Goal: Transaction & Acquisition: Book appointment/travel/reservation

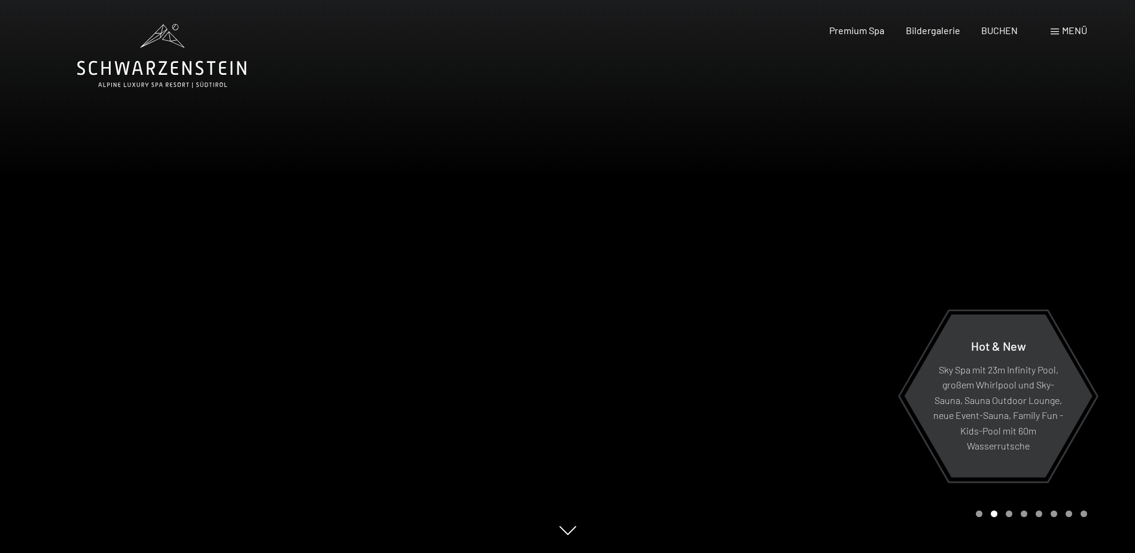
click at [1076, 30] on span "Menü" at bounding box center [1074, 30] width 25 height 11
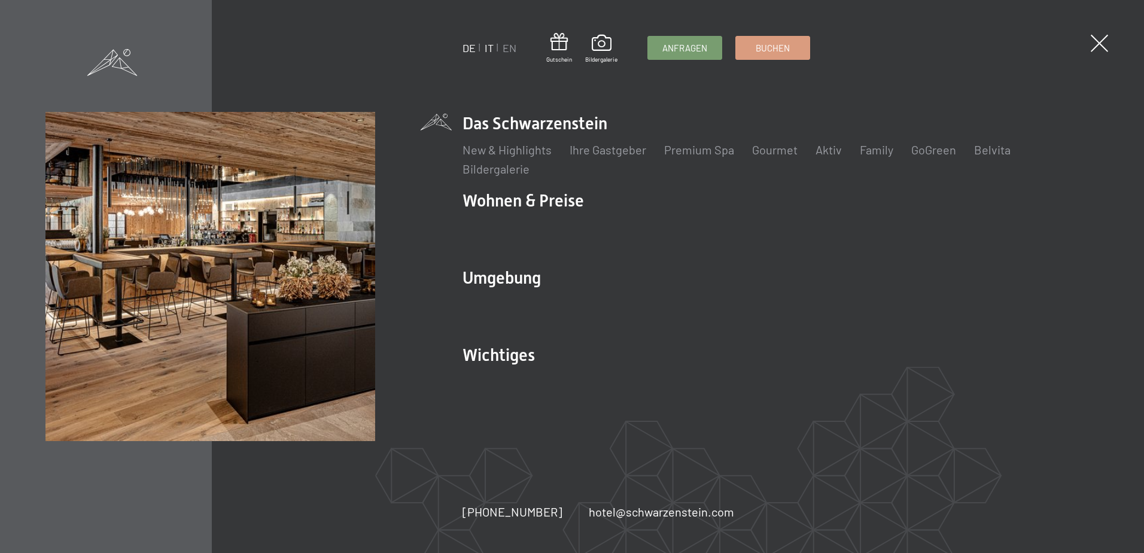
click at [487, 52] on link "IT" at bounding box center [489, 47] width 9 height 13
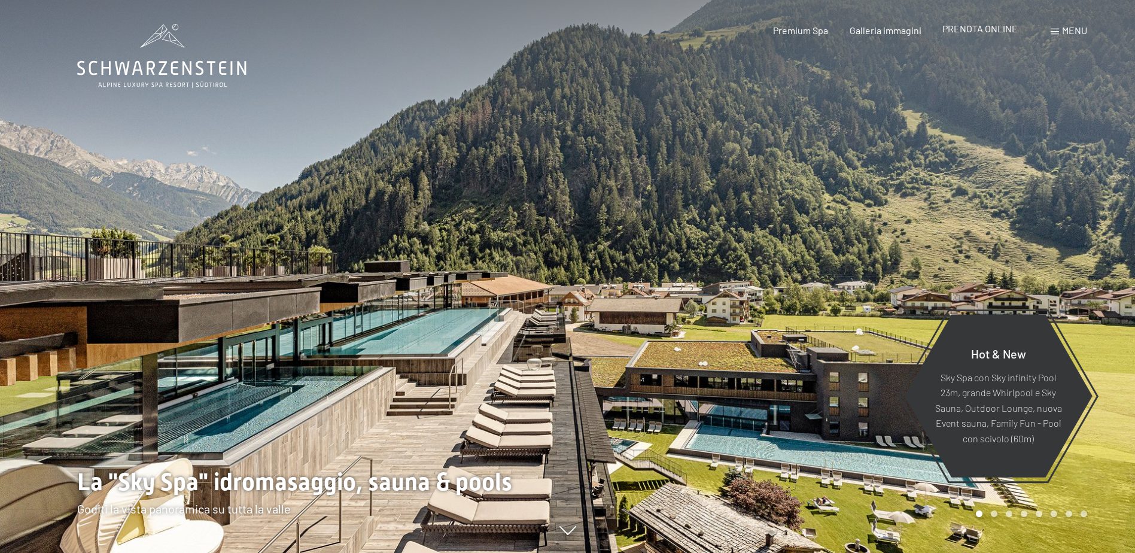
click at [1014, 29] on span "PRENOTA ONLINE" at bounding box center [979, 28] width 75 height 11
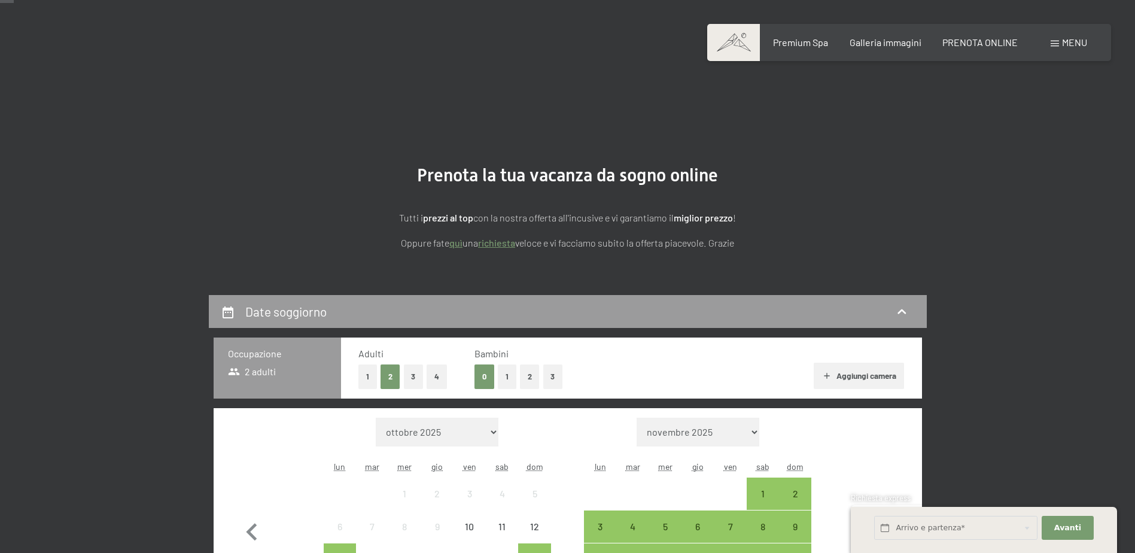
scroll to position [299, 0]
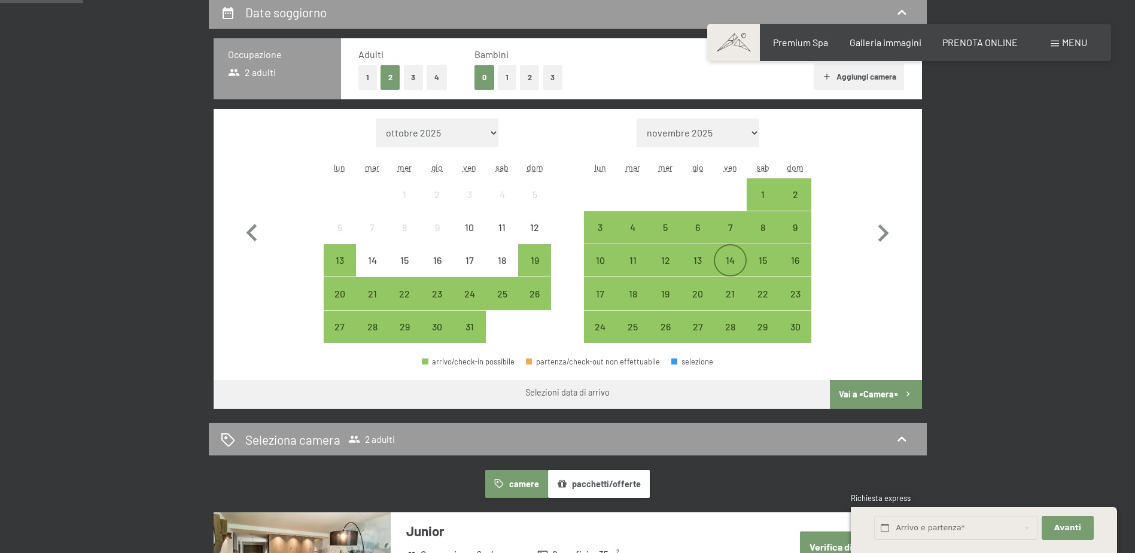
click at [735, 265] on div "14" at bounding box center [730, 270] width 30 height 30
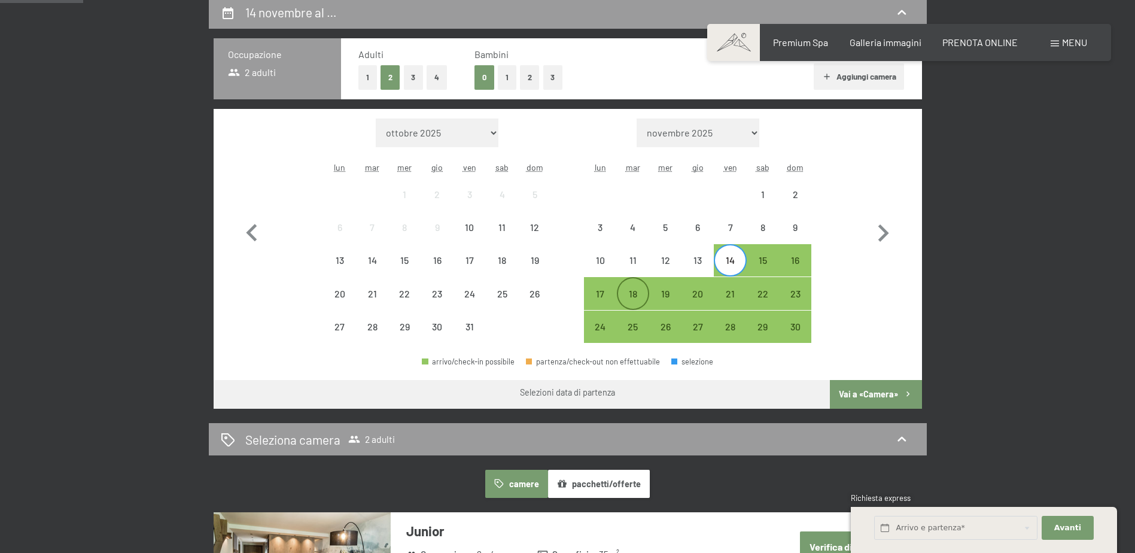
click at [645, 296] on div "18" at bounding box center [633, 304] width 30 height 30
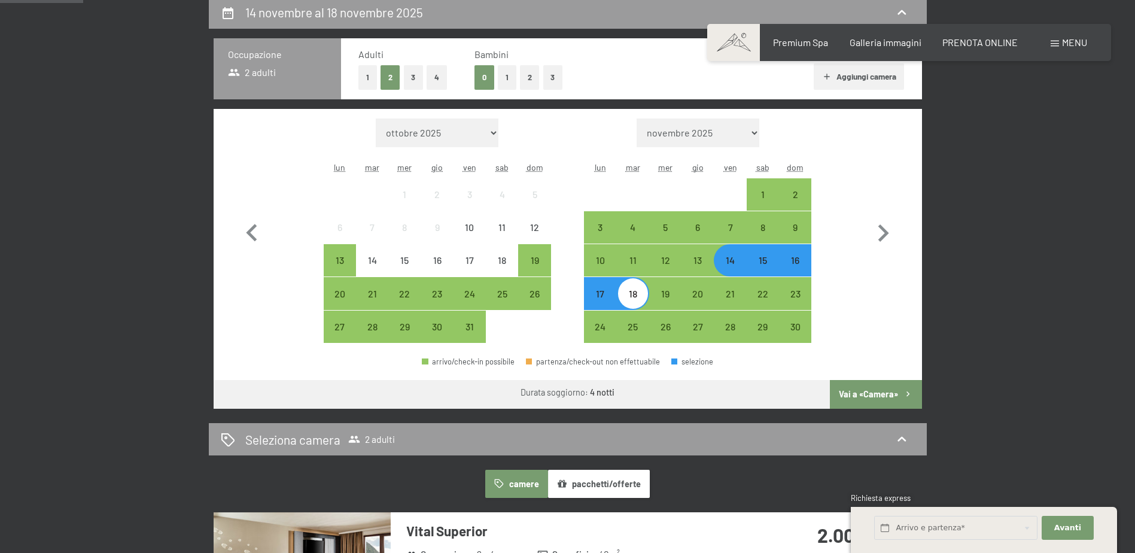
drag, startPoint x: 896, startPoint y: 386, endPoint x: 1014, endPoint y: 373, distance: 118.6
click at [896, 387] on button "Vai a «Camera»" at bounding box center [876, 394] width 92 height 29
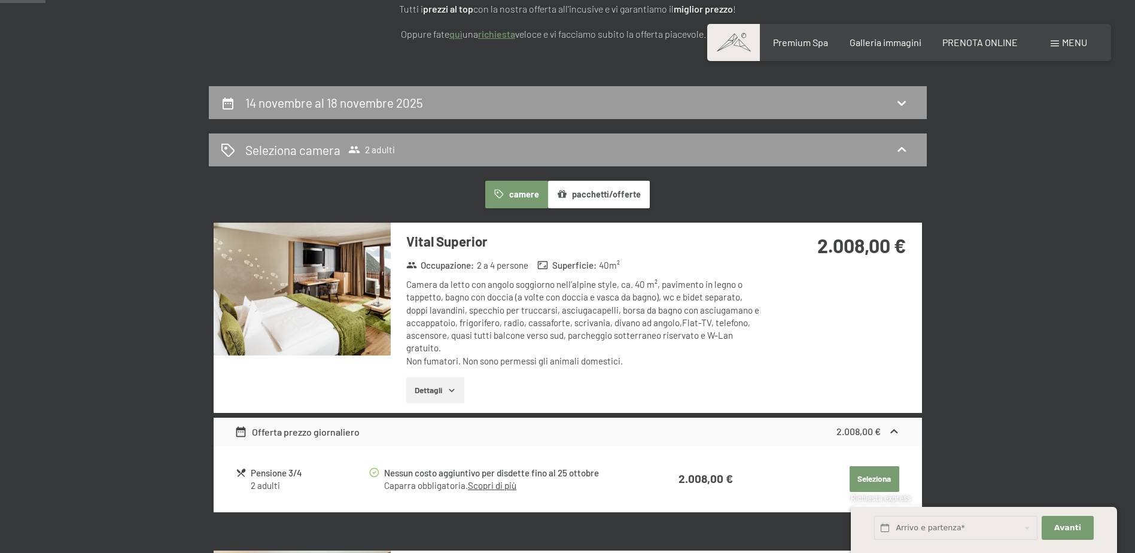
scroll to position [295, 0]
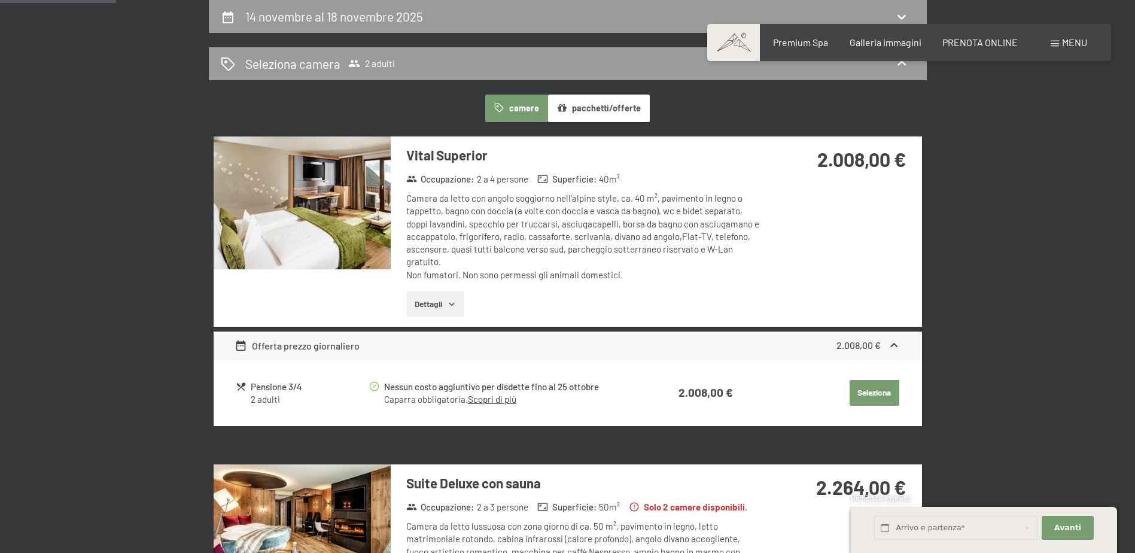
click at [319, 207] on img at bounding box center [302, 202] width 177 height 133
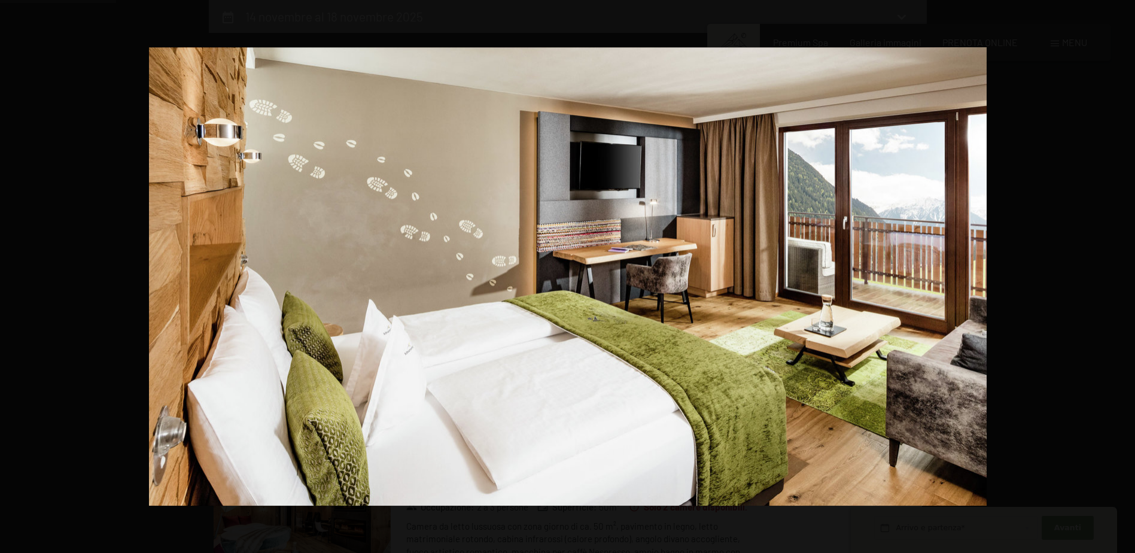
click at [1123, 275] on button "button" at bounding box center [1114, 276] width 42 height 60
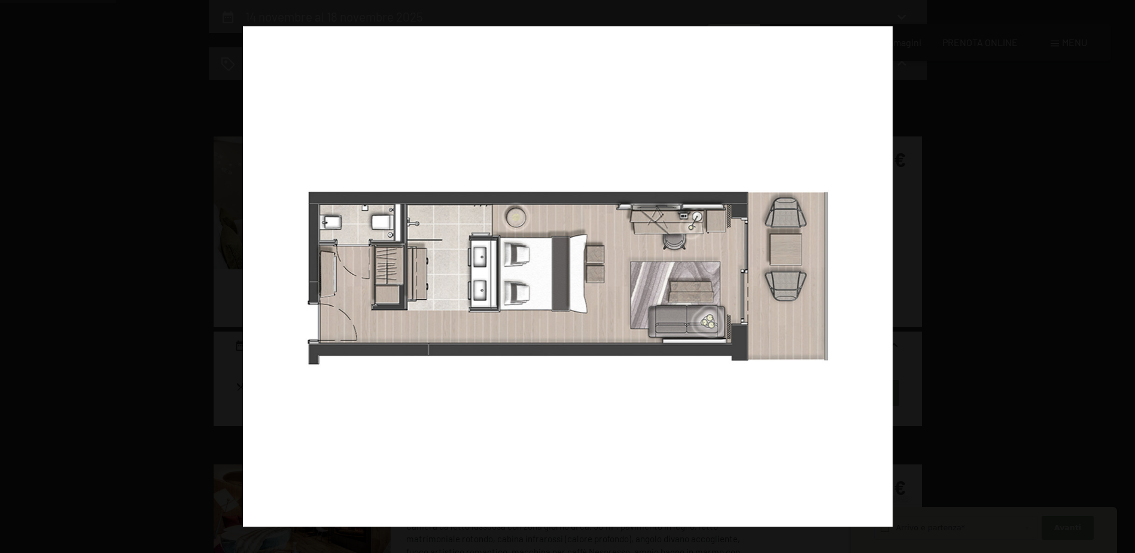
click at [1123, 275] on button "button" at bounding box center [1114, 276] width 42 height 60
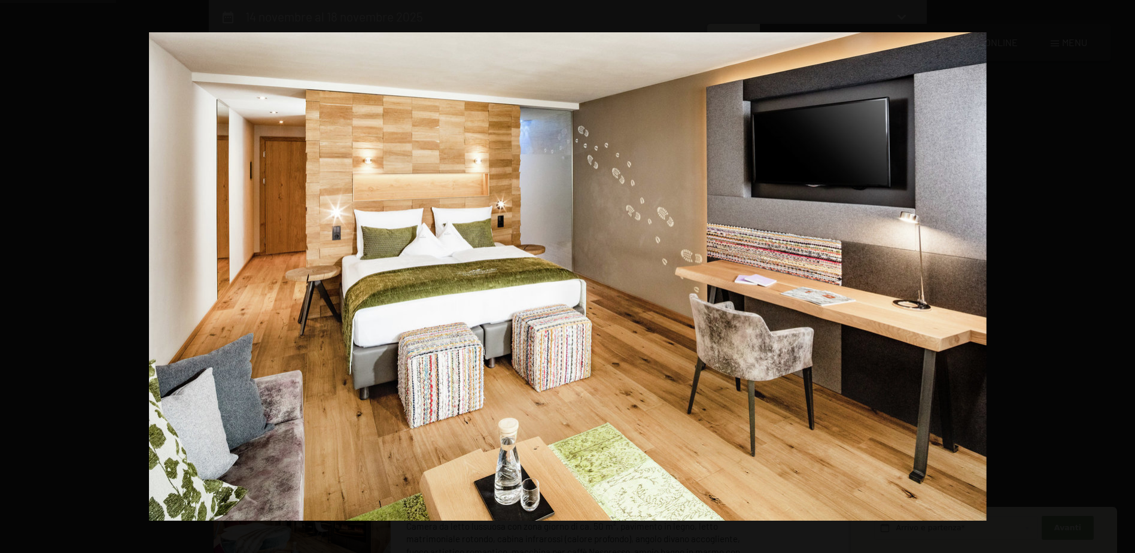
click at [1123, 275] on button "button" at bounding box center [1114, 276] width 42 height 60
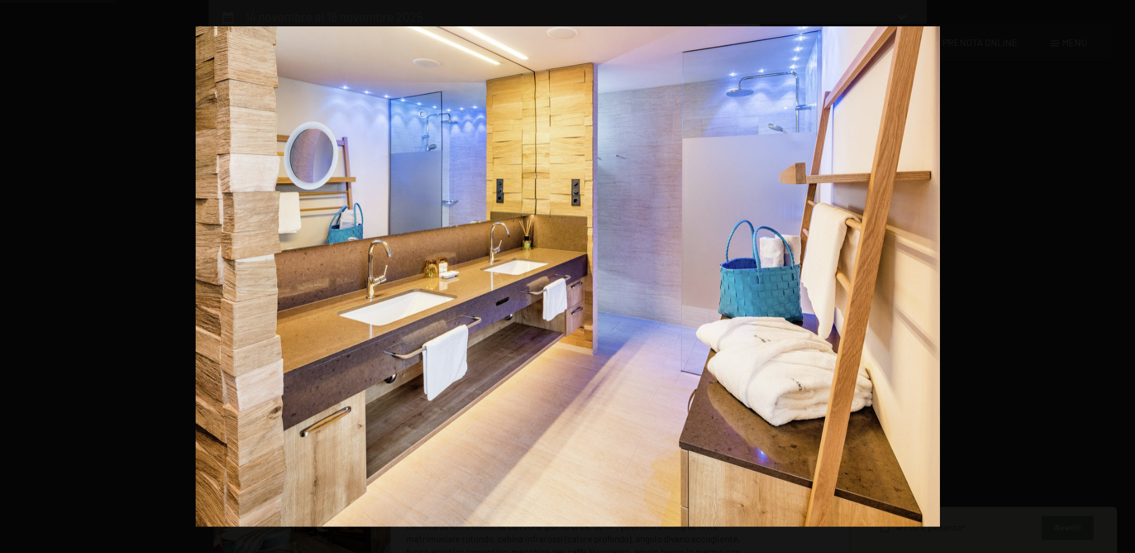
click at [1123, 275] on button "button" at bounding box center [1114, 276] width 42 height 60
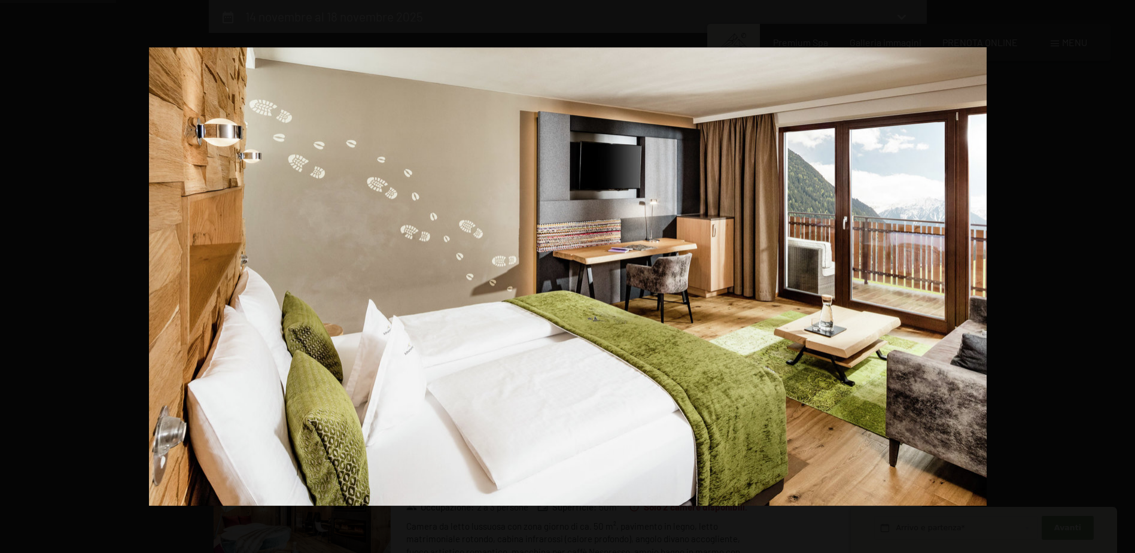
click at [1123, 275] on button "button" at bounding box center [1114, 276] width 42 height 60
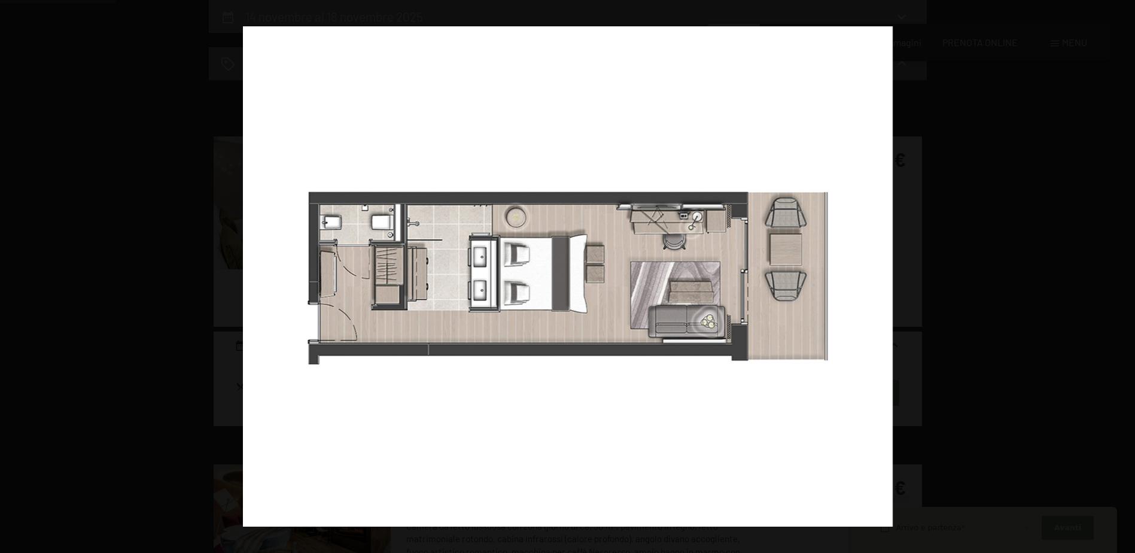
click at [1123, 275] on button "button" at bounding box center [1114, 276] width 42 height 60
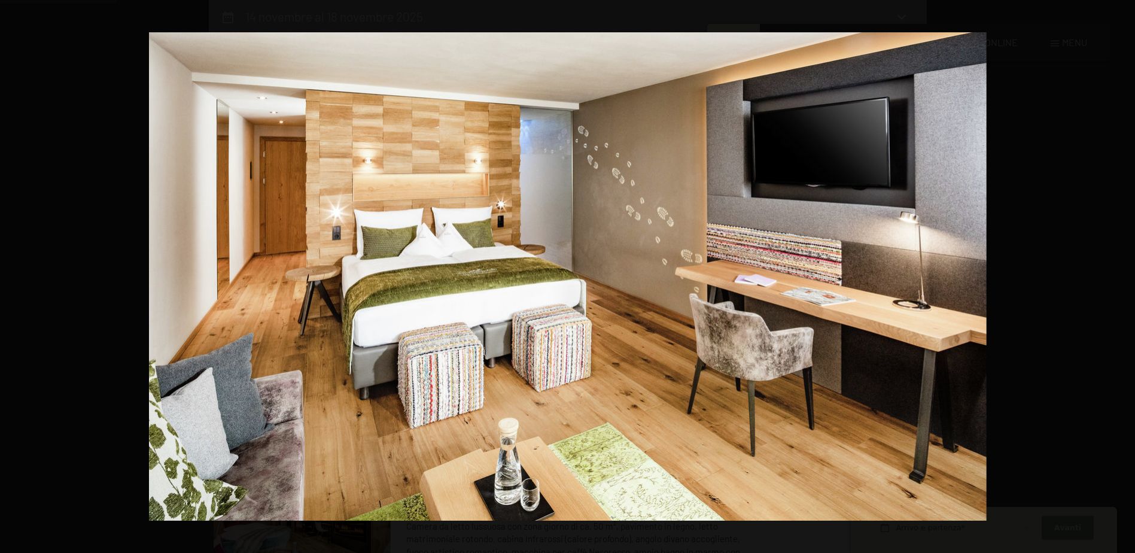
click at [1123, 275] on button "button" at bounding box center [1114, 276] width 42 height 60
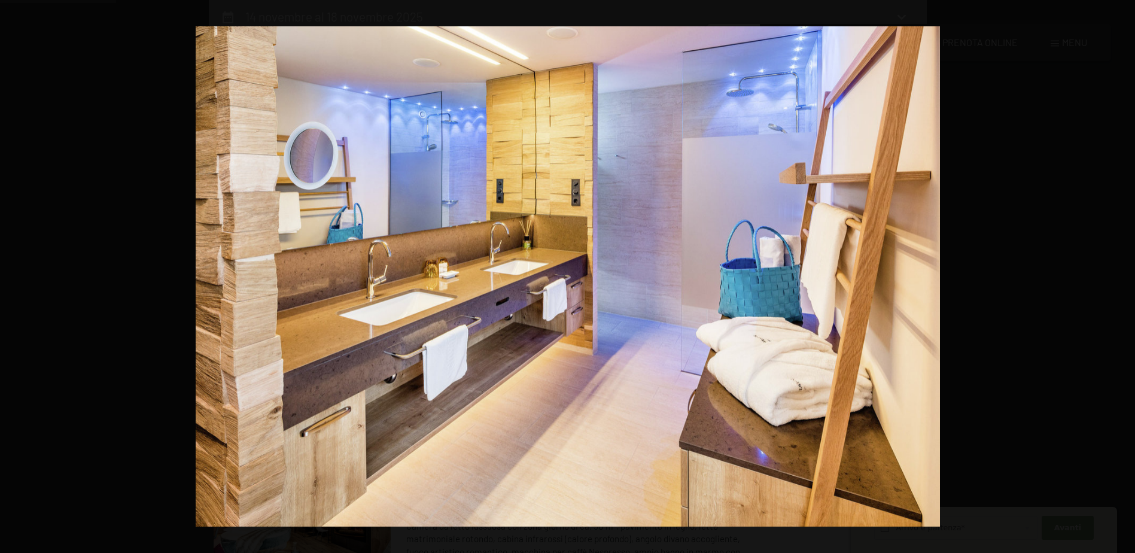
click at [1123, 275] on button "button" at bounding box center [1114, 276] width 42 height 60
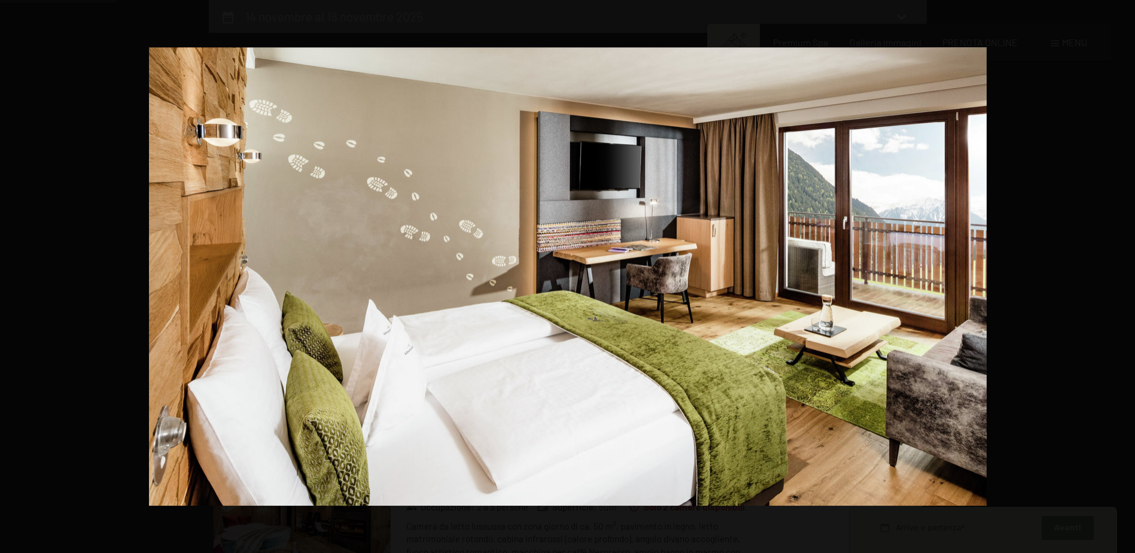
click at [1123, 275] on button "button" at bounding box center [1114, 276] width 42 height 60
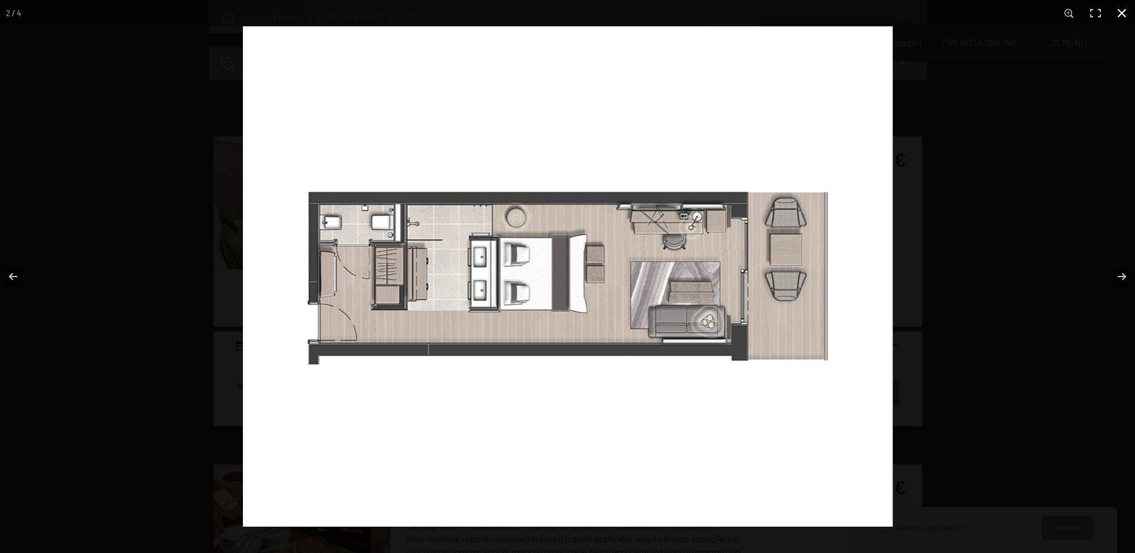
click at [1121, 13] on button "button" at bounding box center [1121, 13] width 26 height 26
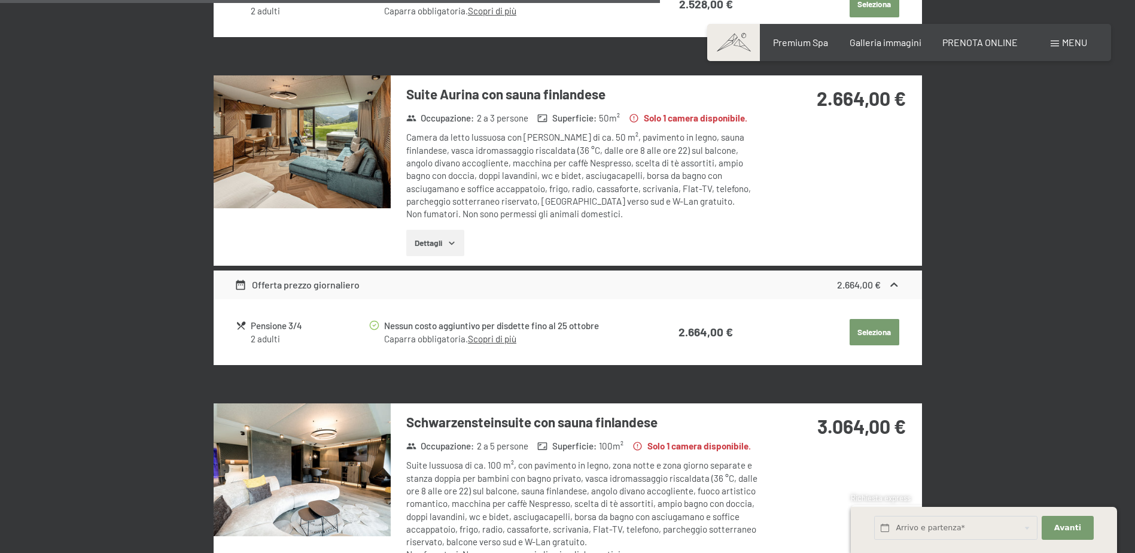
scroll to position [1671, 0]
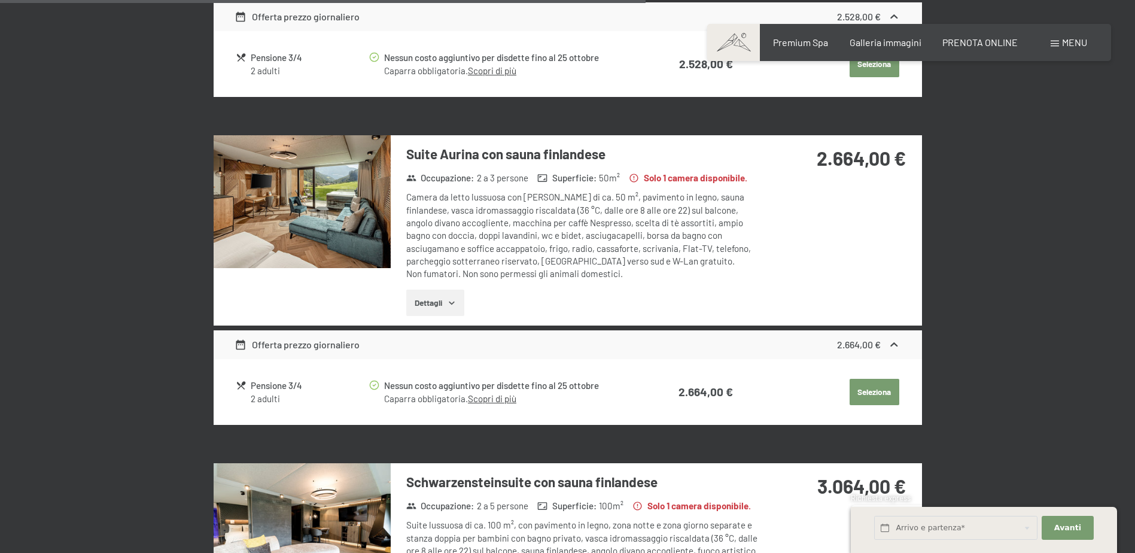
click at [325, 203] on img at bounding box center [302, 201] width 177 height 133
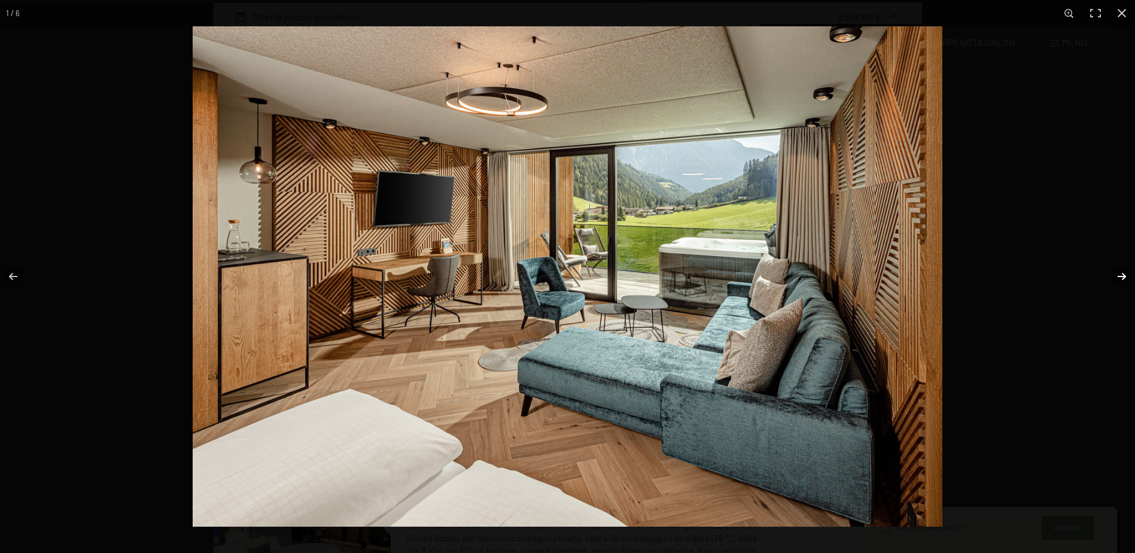
click at [1117, 276] on button "button" at bounding box center [1114, 276] width 42 height 60
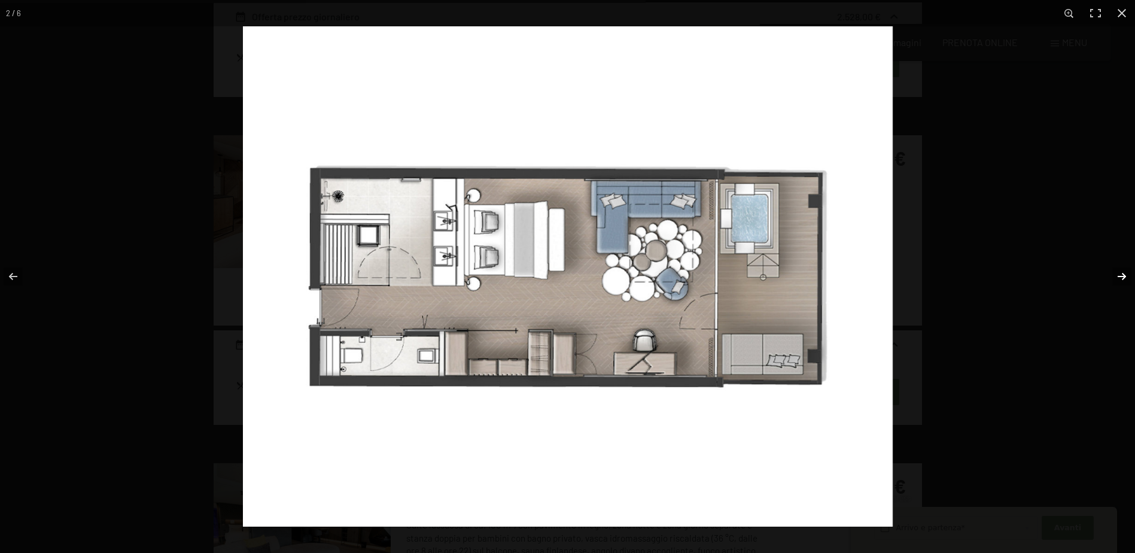
click at [1119, 275] on button "button" at bounding box center [1114, 276] width 42 height 60
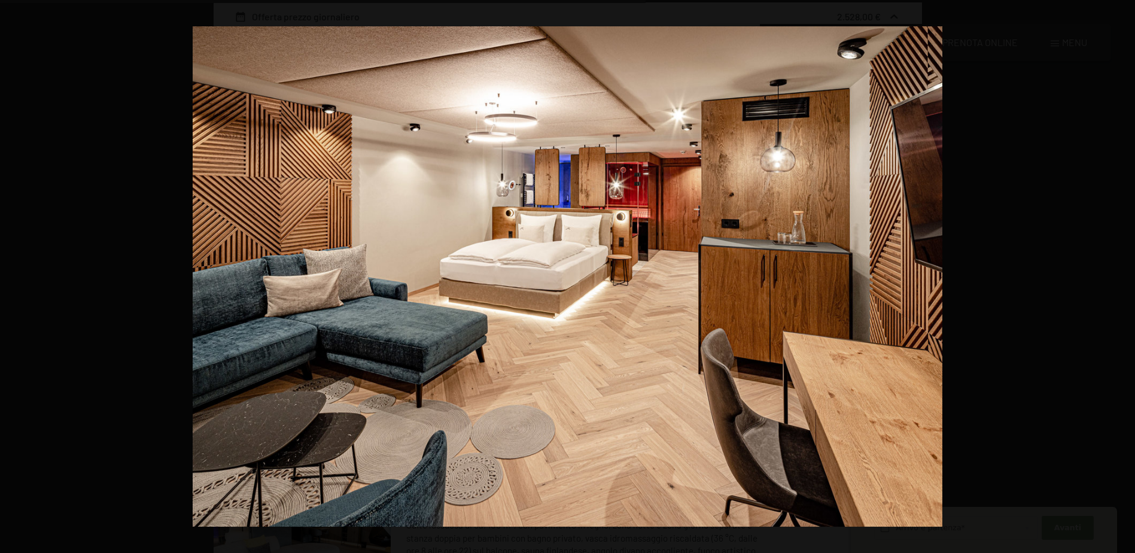
click at [1119, 275] on button "button" at bounding box center [1114, 276] width 42 height 60
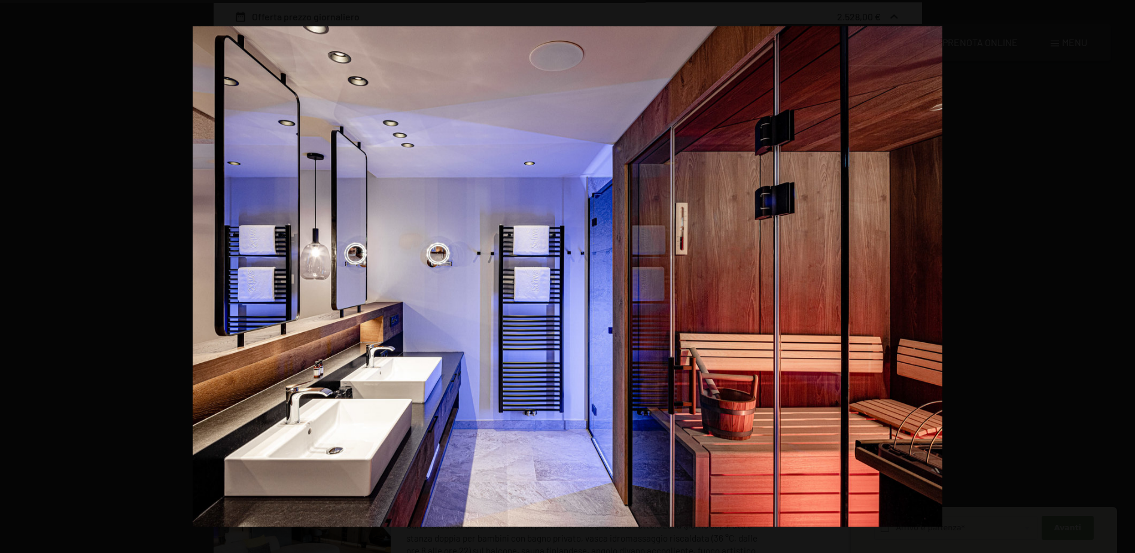
click at [1119, 275] on button "button" at bounding box center [1114, 276] width 42 height 60
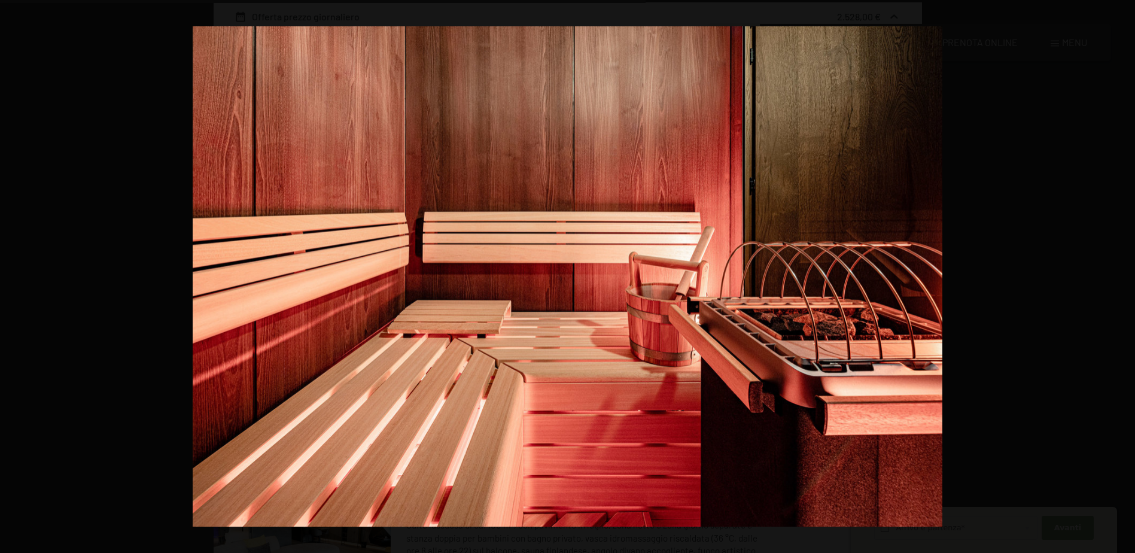
click at [1119, 275] on button "button" at bounding box center [1114, 276] width 42 height 60
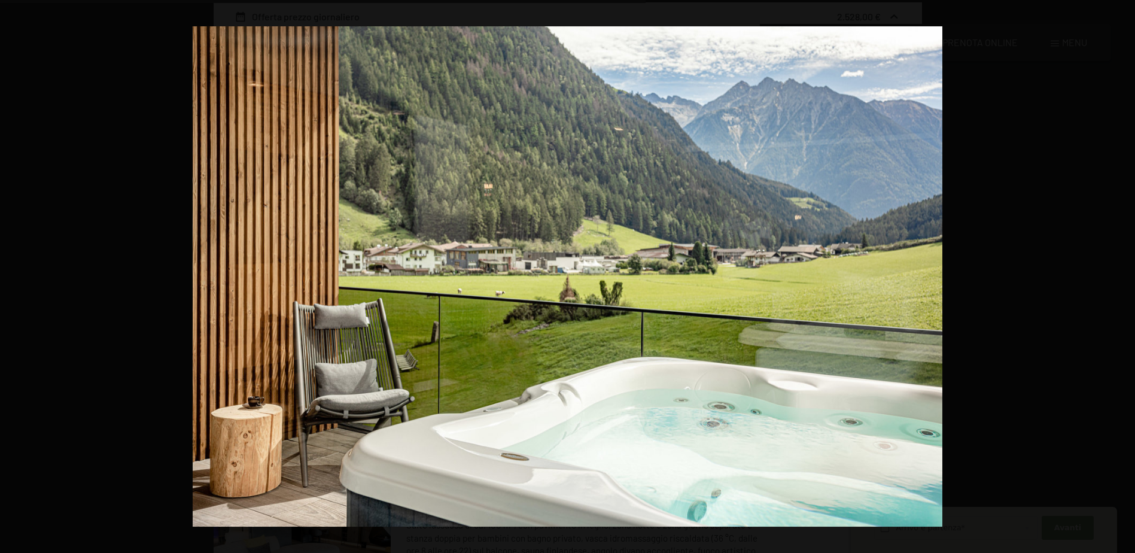
click at [1119, 275] on button "button" at bounding box center [1114, 276] width 42 height 60
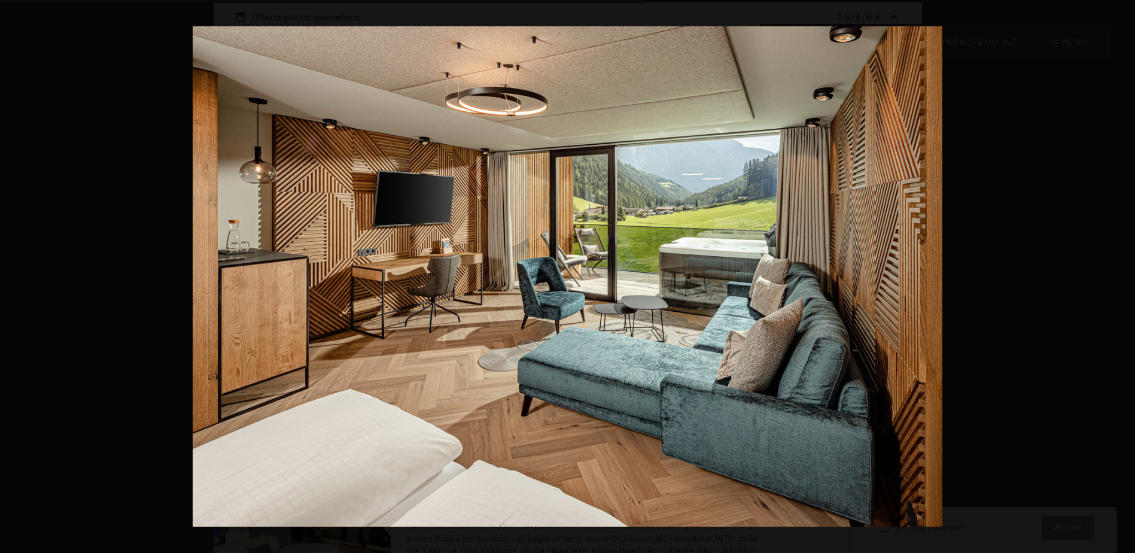
click at [1119, 275] on button "button" at bounding box center [1114, 276] width 42 height 60
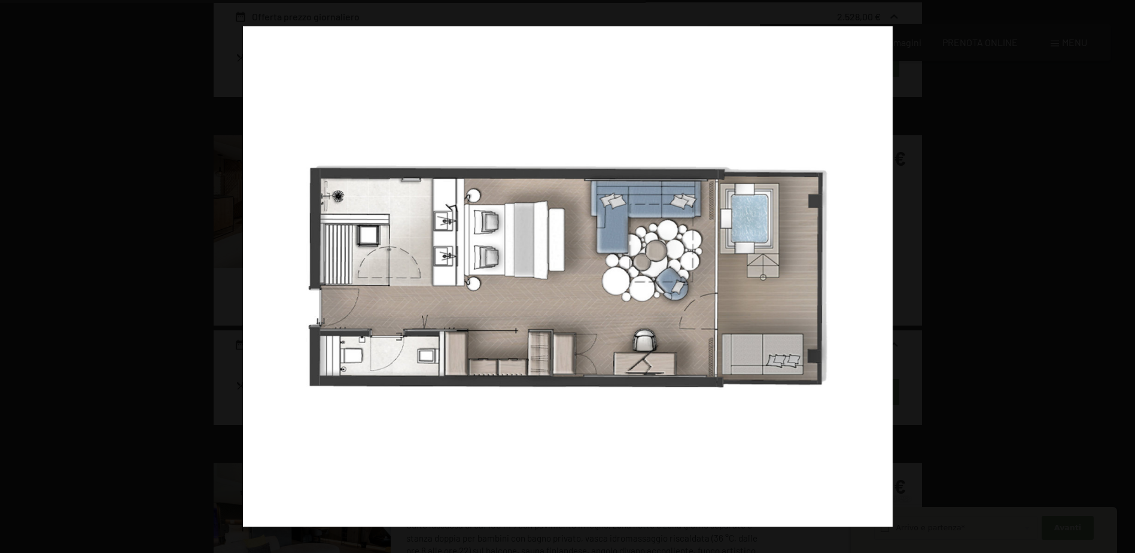
click at [1119, 275] on button "button" at bounding box center [1114, 276] width 42 height 60
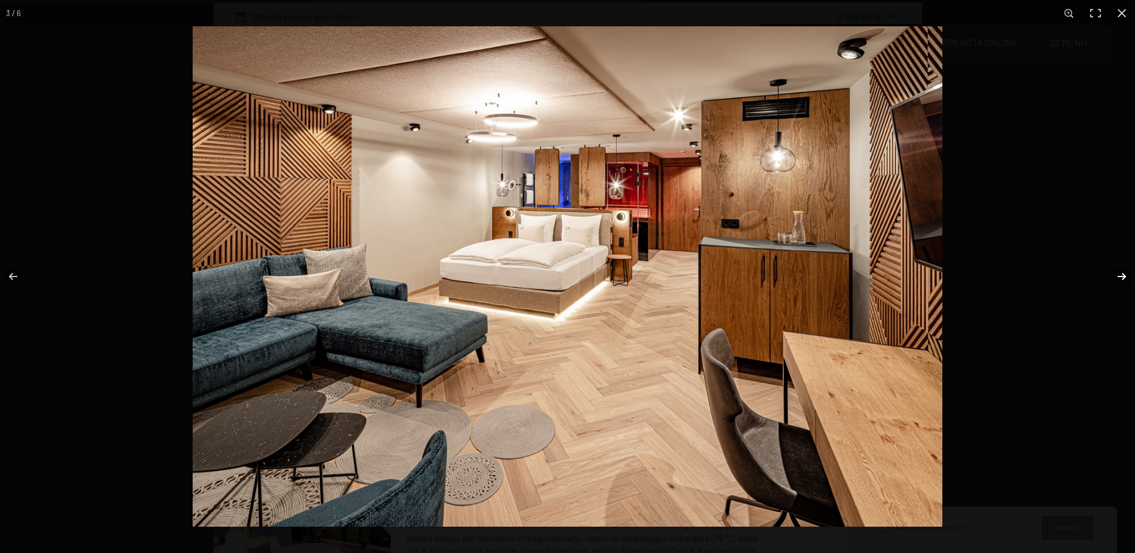
click at [1120, 281] on button "button" at bounding box center [1114, 276] width 42 height 60
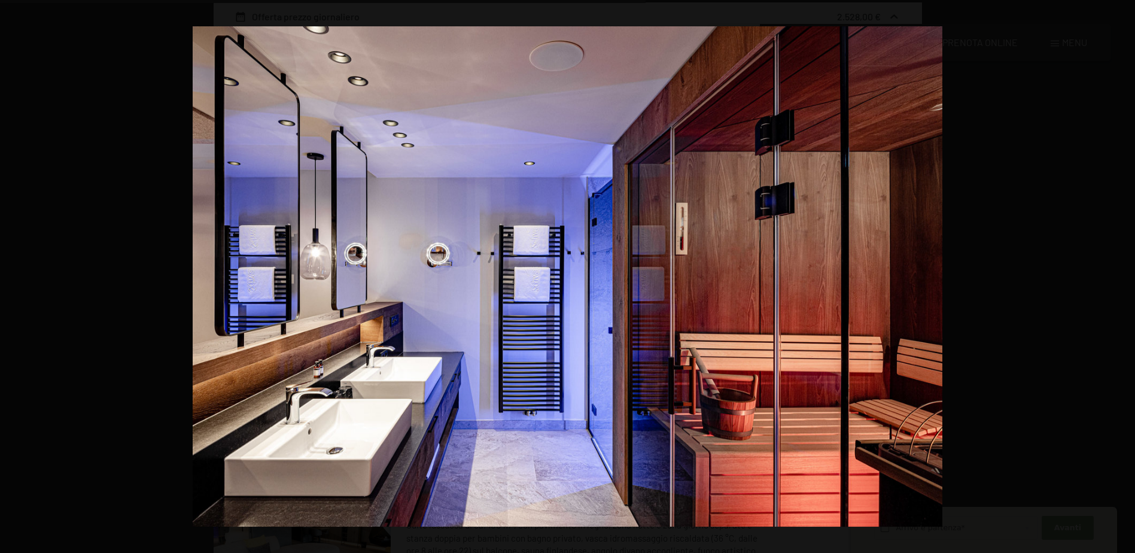
click at [1119, 279] on button "button" at bounding box center [1114, 276] width 42 height 60
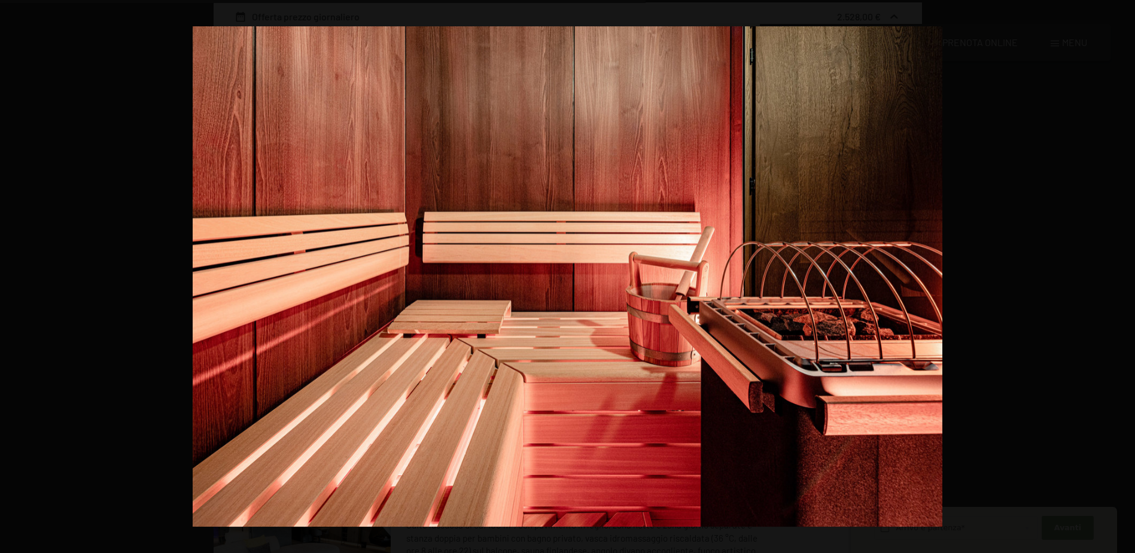
click at [1119, 279] on button "button" at bounding box center [1114, 276] width 42 height 60
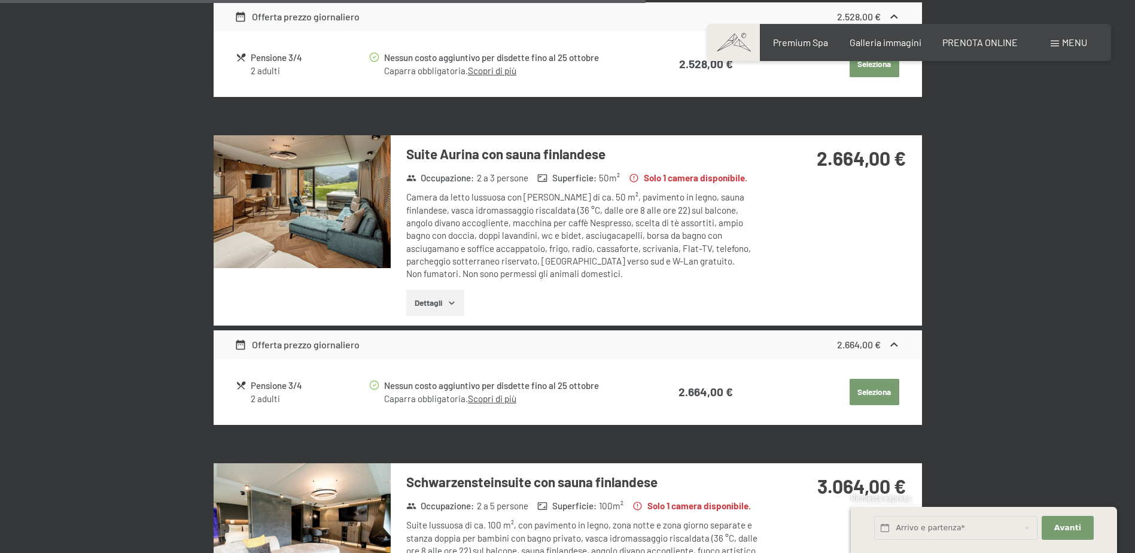
click at [0, 0] on button "button" at bounding box center [0, 0] width 0 height 0
